Goal: Transaction & Acquisition: Purchase product/service

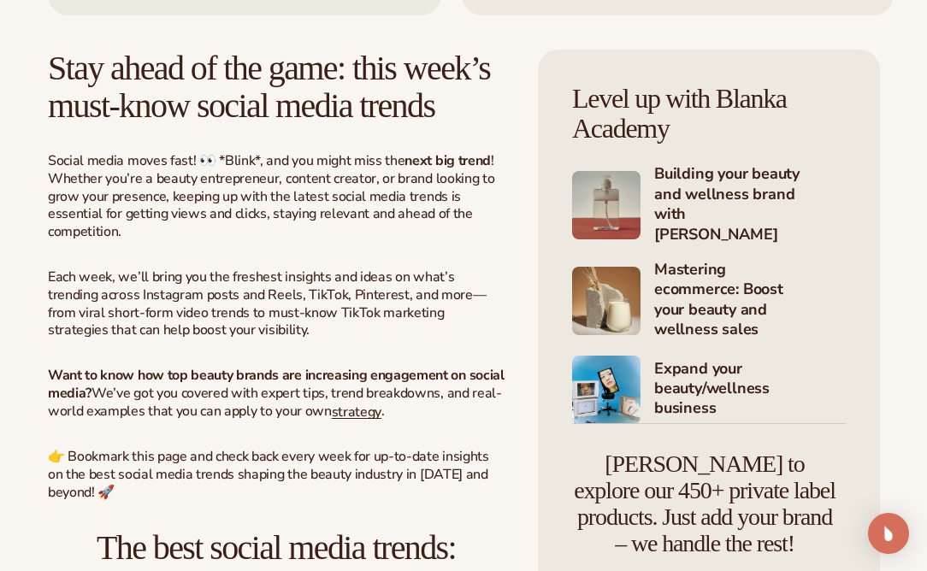
scroll to position [109, 0]
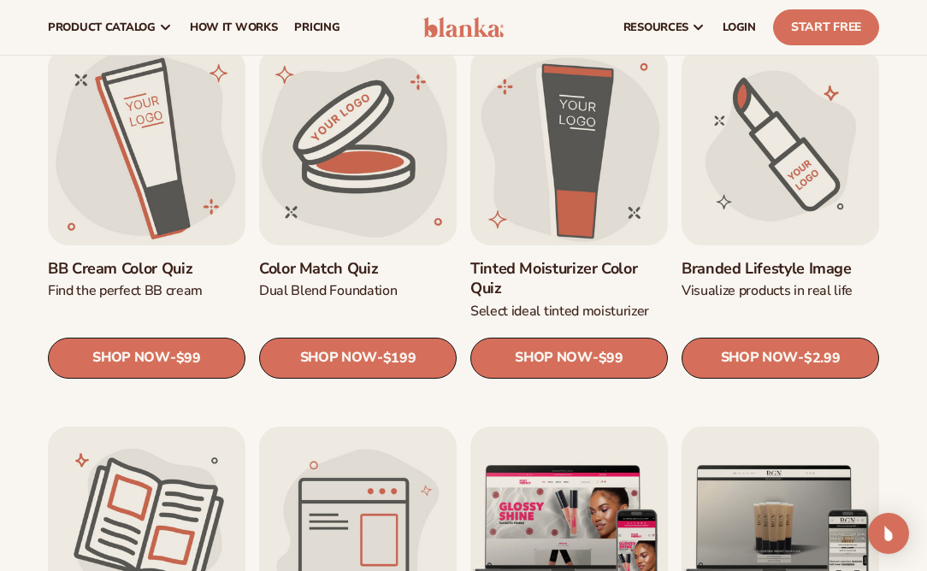
scroll to position [1258, 0]
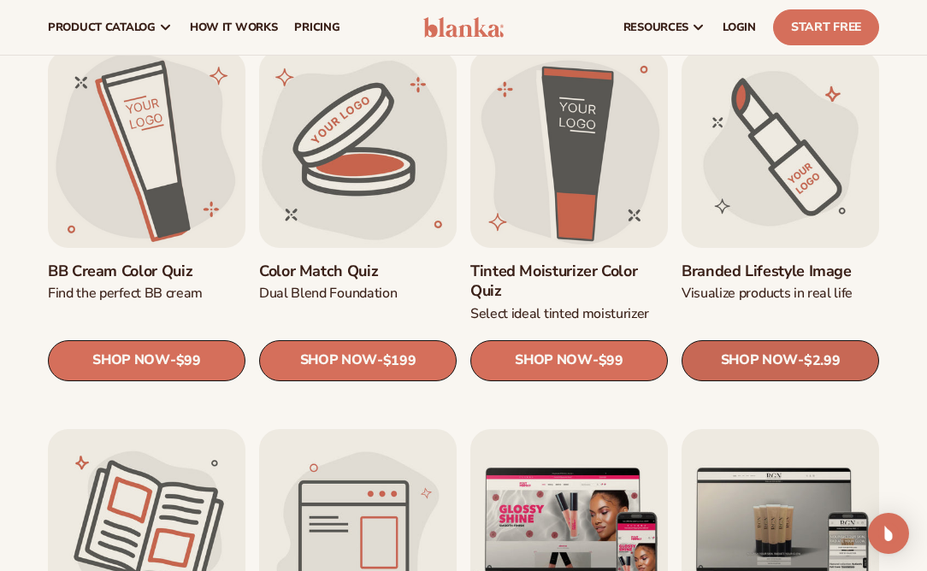
click at [758, 365] on span "SHOP NOW" at bounding box center [759, 360] width 77 height 16
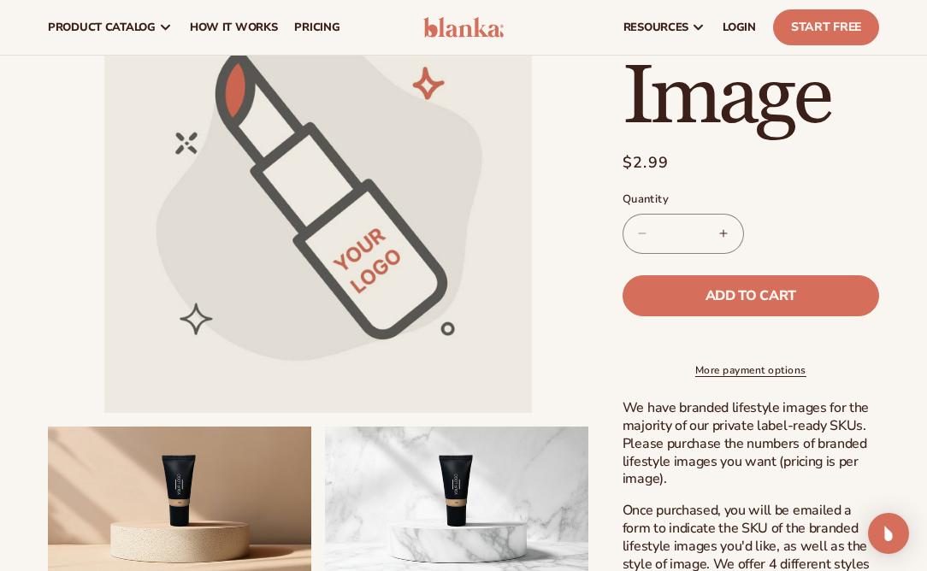
scroll to position [396, 0]
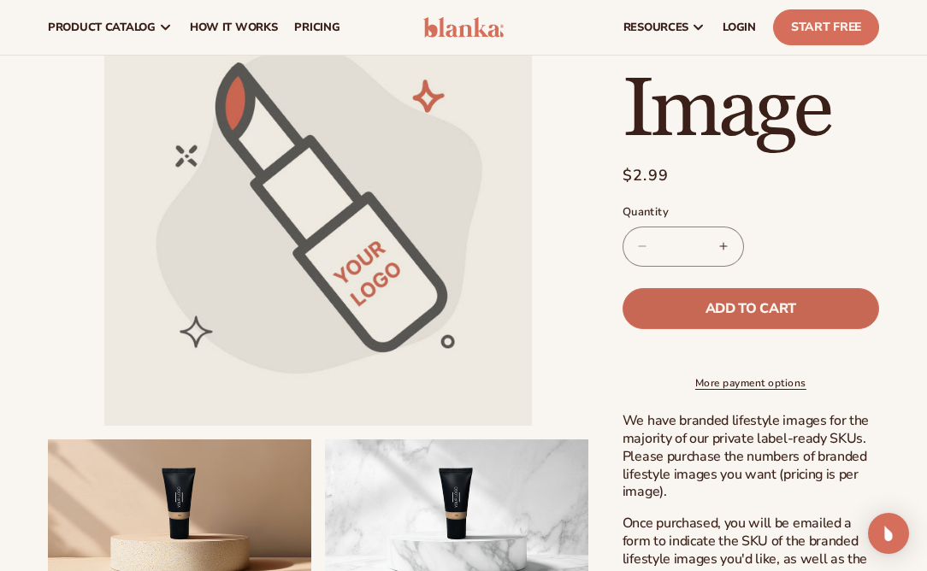
click at [698, 314] on button "Add to cart" at bounding box center [751, 308] width 257 height 41
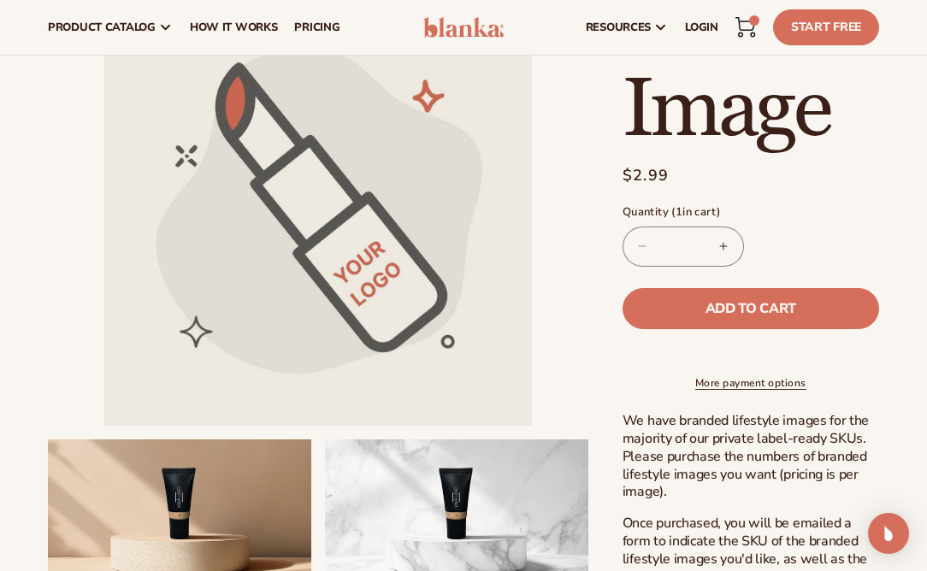
click at [749, 26] on icon at bounding box center [746, 27] width 21 height 21
